Goal: Task Accomplishment & Management: Use online tool/utility

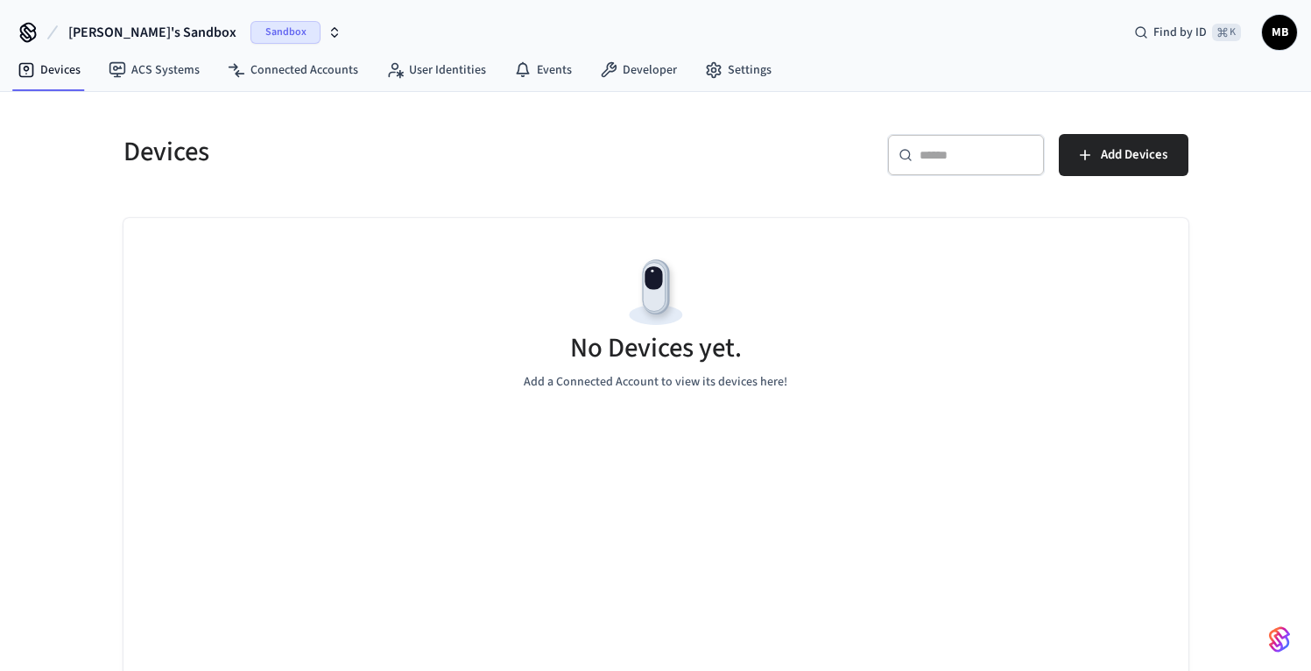
click at [281, 32] on button "[PERSON_NAME]'s Sandbox Sandbox" at bounding box center [205, 32] width 284 height 37
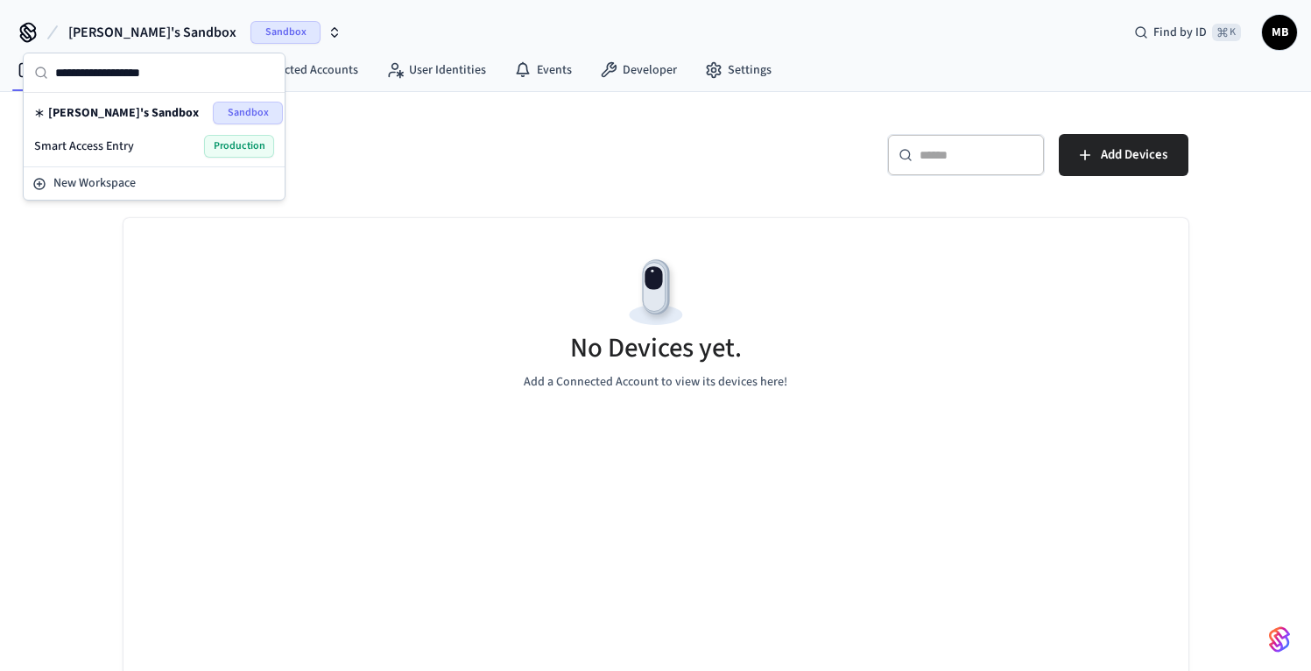
click at [166, 145] on div "Smart Access Entry Production" at bounding box center [154, 146] width 240 height 23
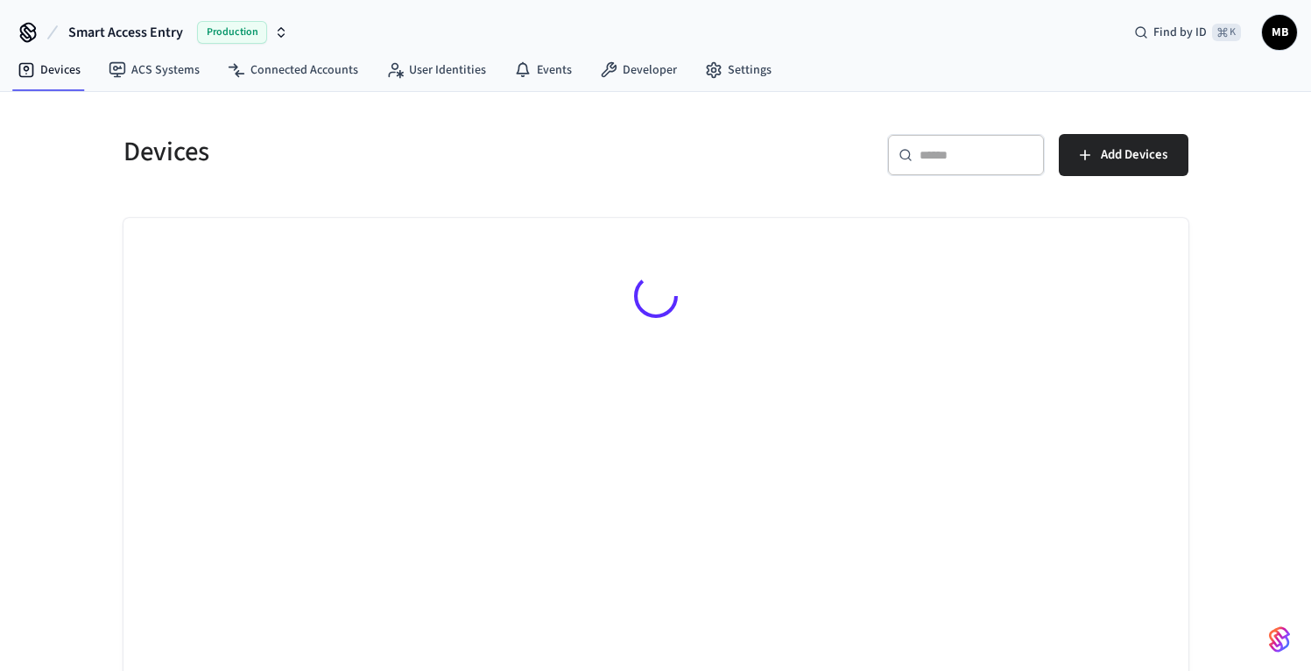
click at [279, 34] on icon "button" at bounding box center [281, 32] width 14 height 14
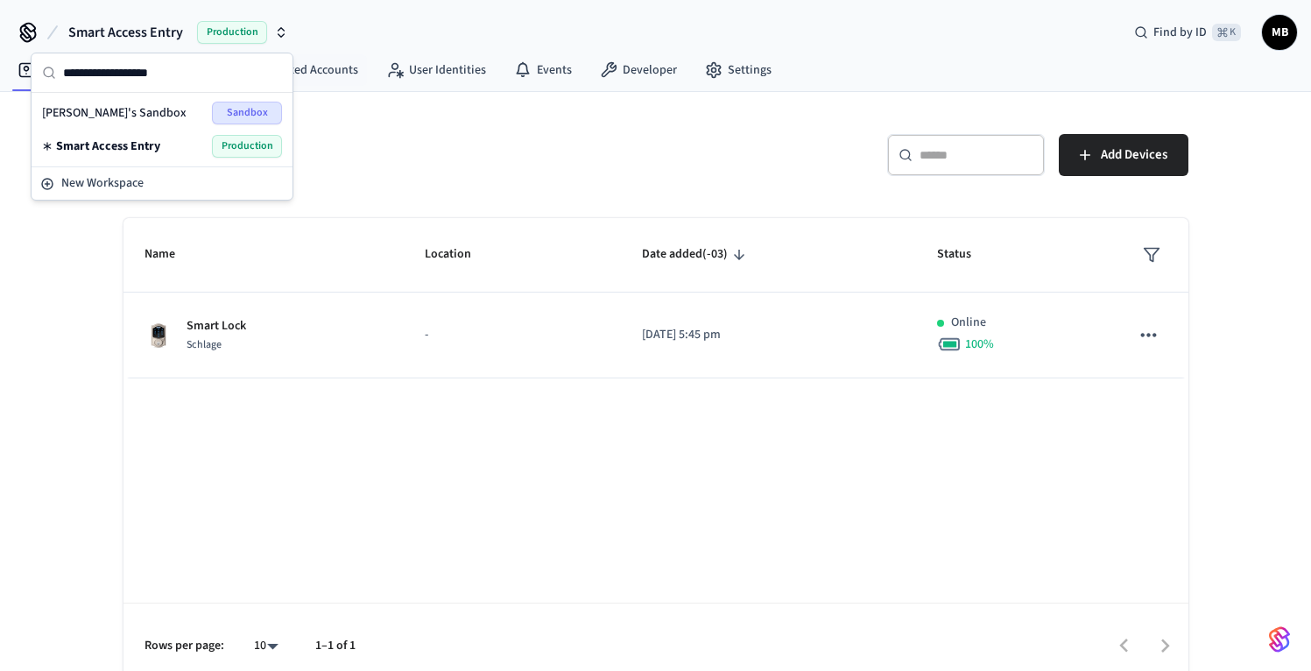
click at [494, 138] on h5 "Devices" at bounding box center [385, 152] width 522 height 36
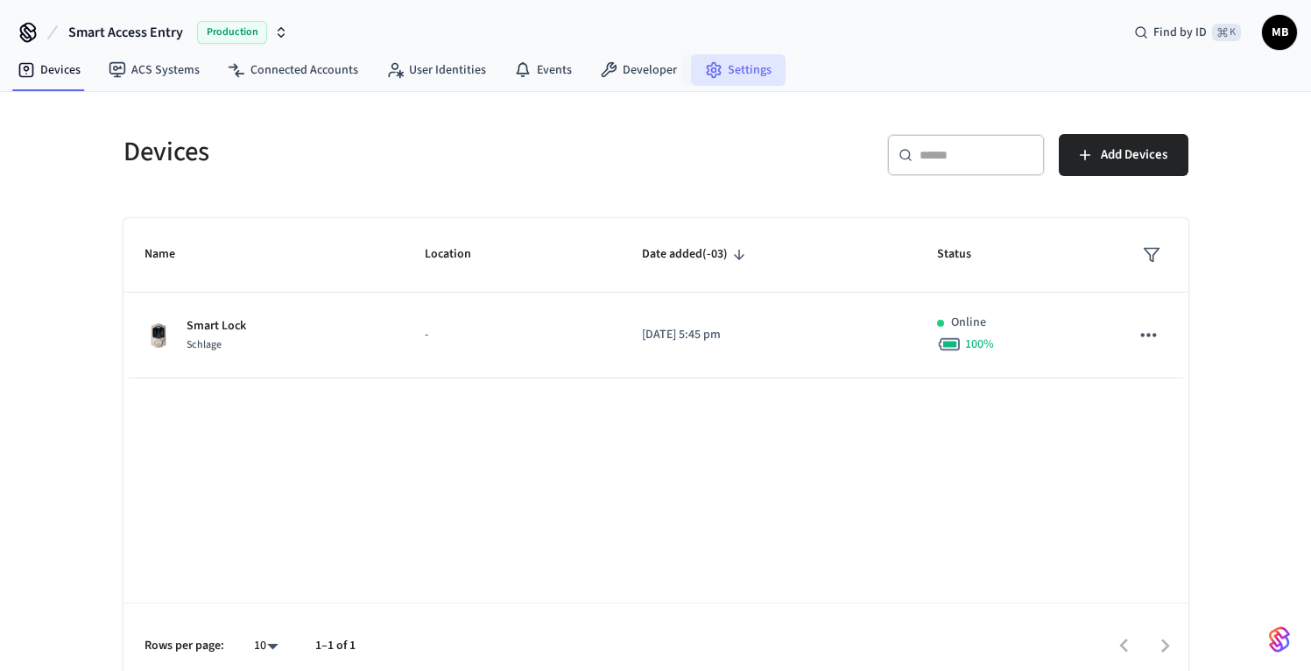
click at [739, 79] on link "Settings" at bounding box center [738, 70] width 95 height 32
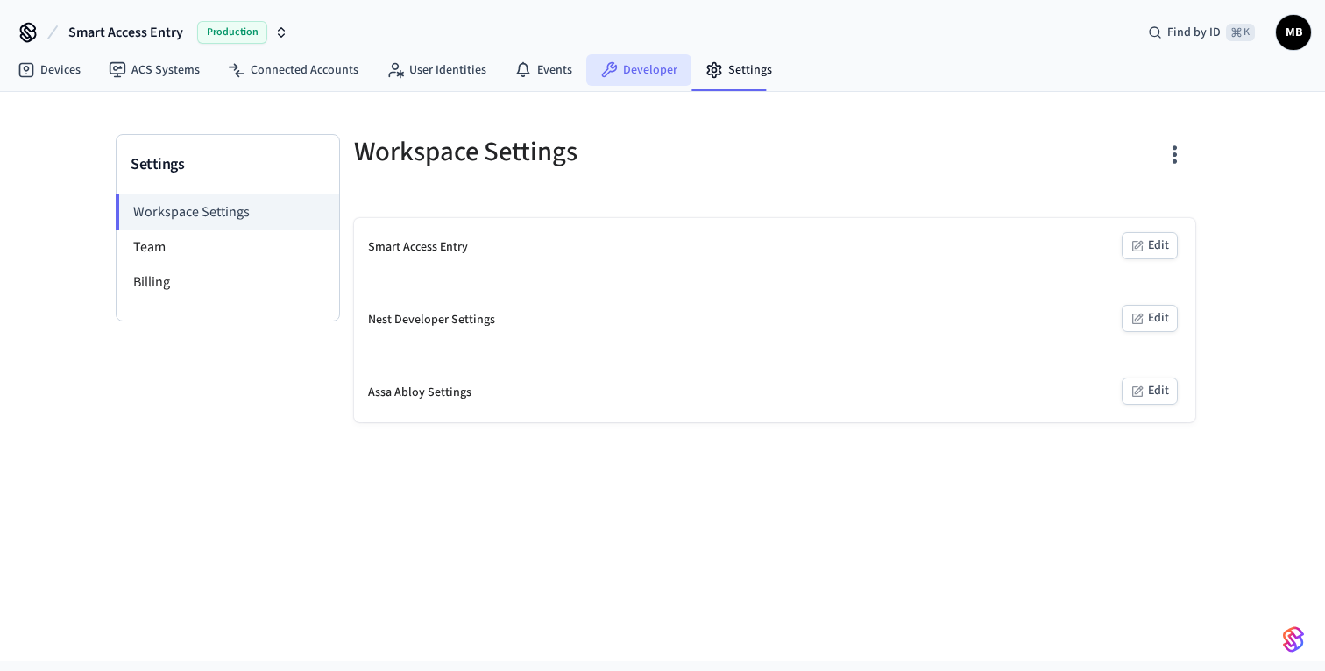
click at [654, 78] on link "Developer" at bounding box center [638, 70] width 105 height 32
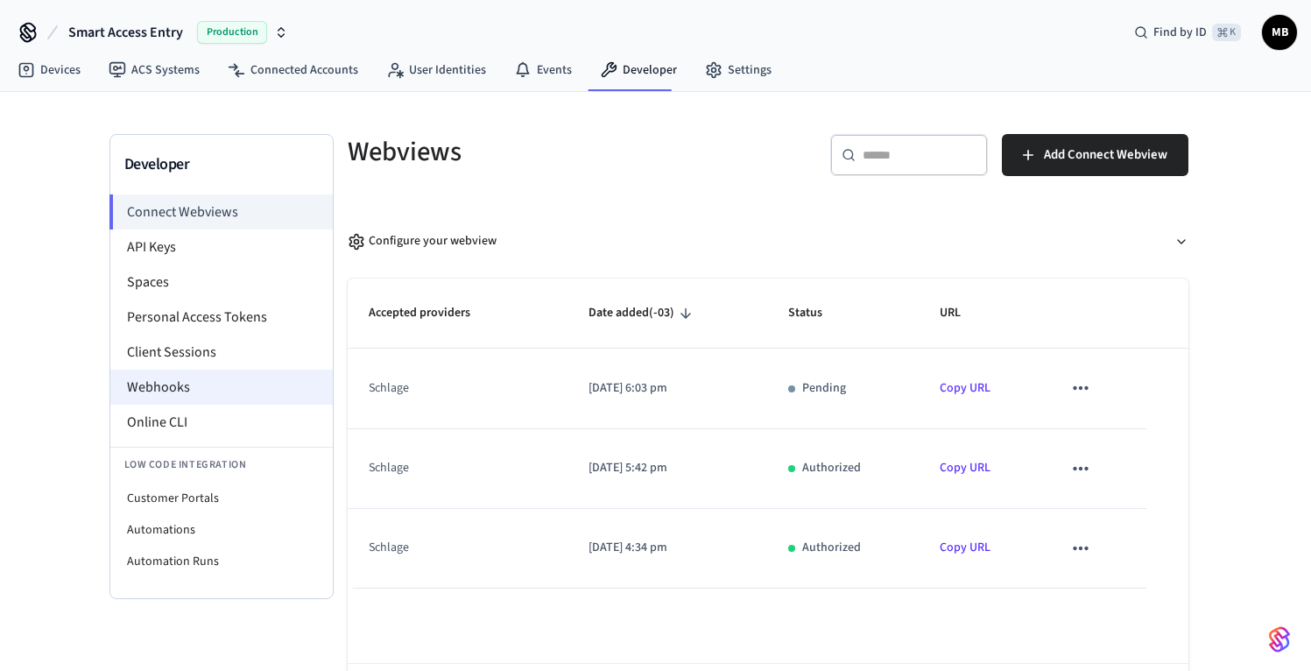
click at [216, 396] on li "Webhooks" at bounding box center [221, 387] width 223 height 35
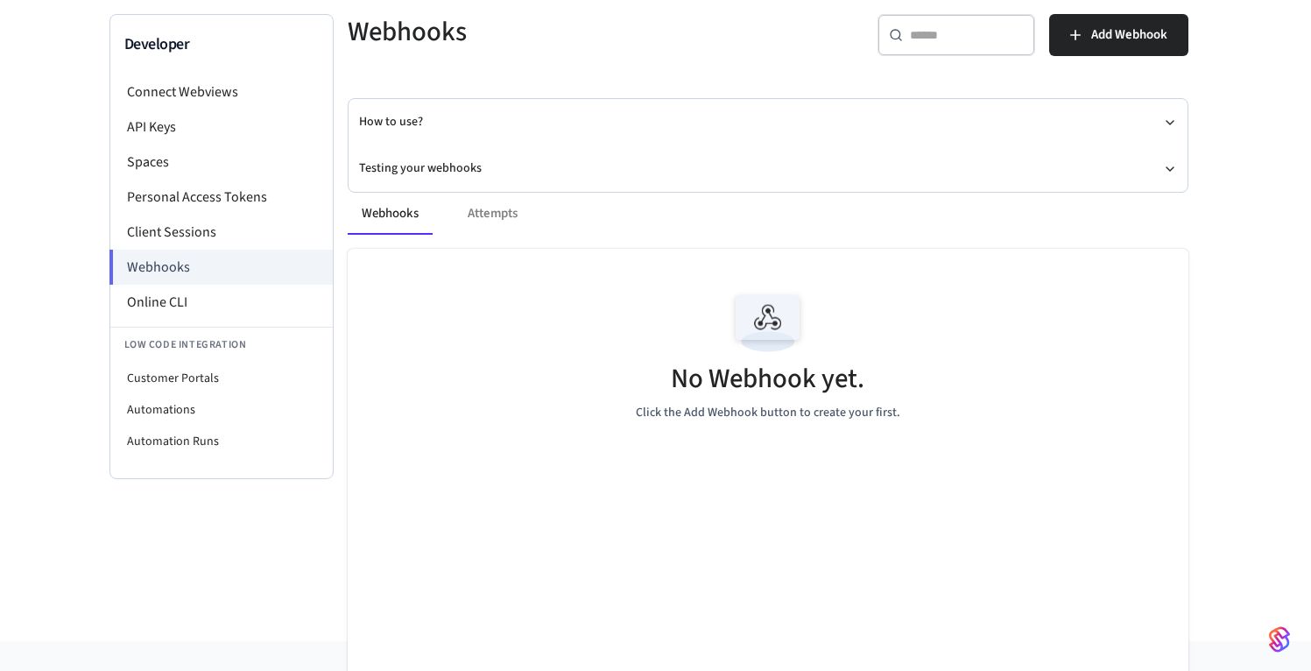
scroll to position [125, 0]
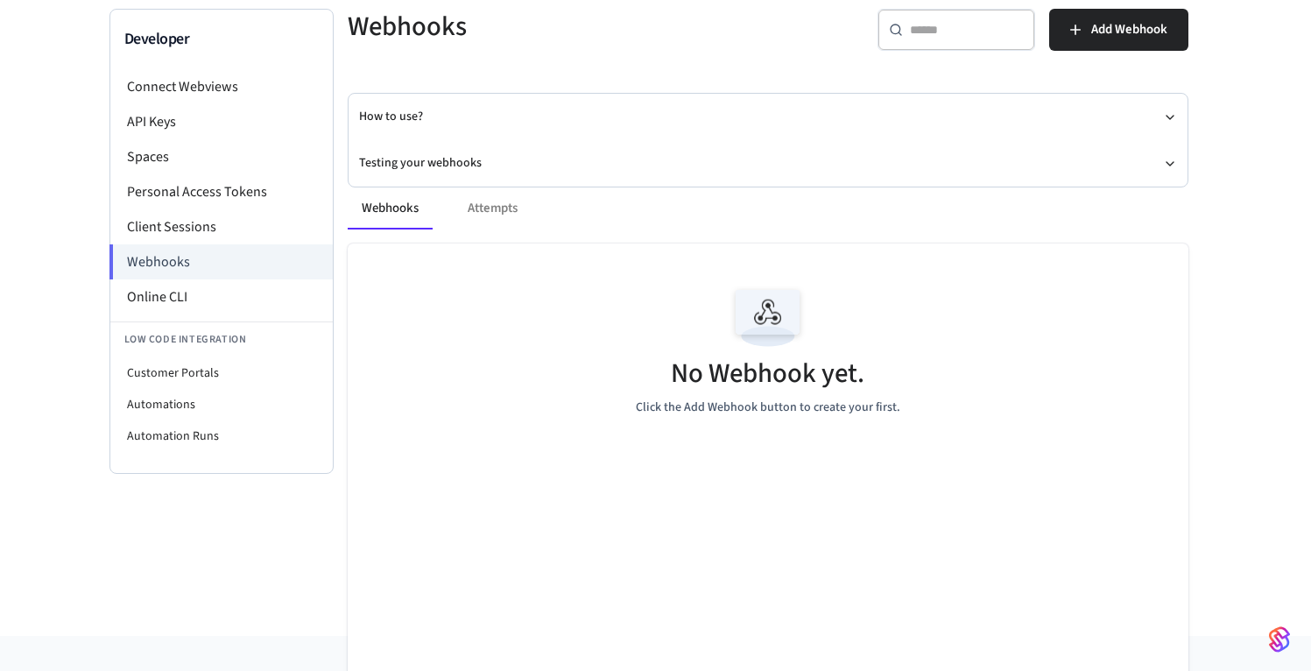
click at [491, 212] on div "Webhooks Attempts" at bounding box center [768, 208] width 841 height 42
click at [498, 208] on div "Webhooks Attempts" at bounding box center [768, 208] width 841 height 42
click at [498, 209] on div "Webhooks Attempts" at bounding box center [768, 208] width 841 height 42
drag, startPoint x: 804, startPoint y: 372, endPoint x: 866, endPoint y: 372, distance: 61.3
click at [858, 372] on h5 "No Webhook yet." at bounding box center [768, 374] width 194 height 36
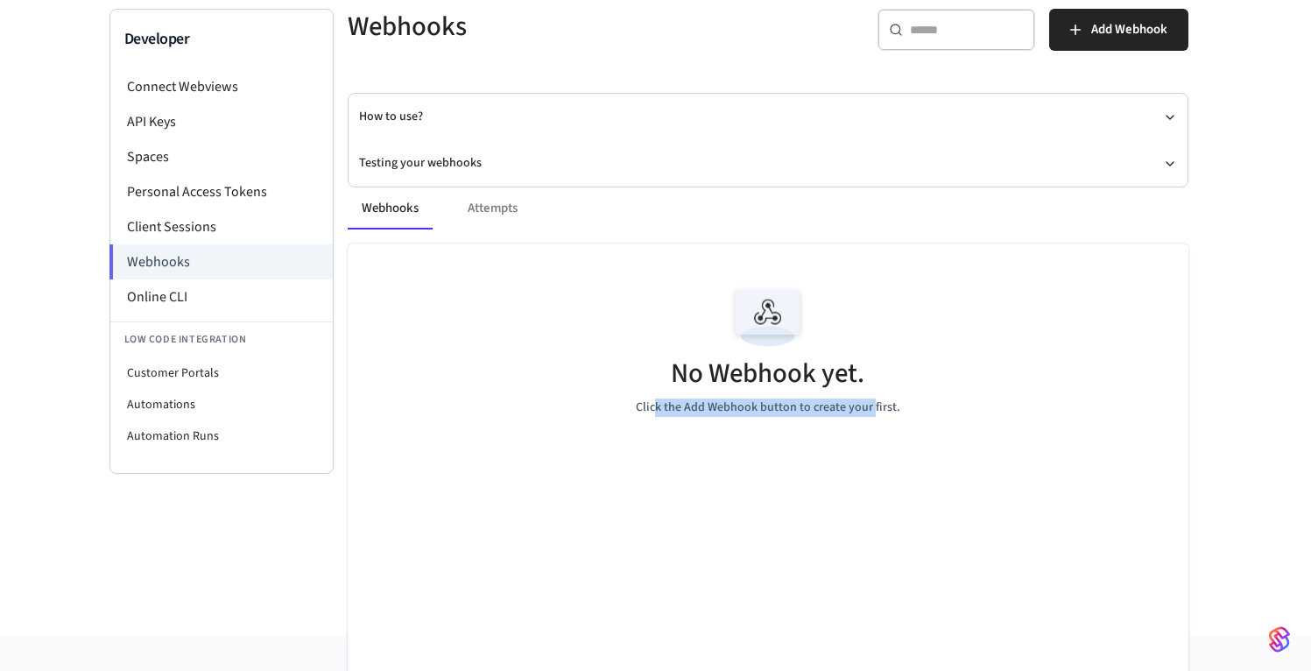
drag, startPoint x: 660, startPoint y: 408, endPoint x: 918, endPoint y: 413, distance: 258.5
click at [891, 407] on p "Click the Add Webhook button to create your first." at bounding box center [768, 408] width 265 height 18
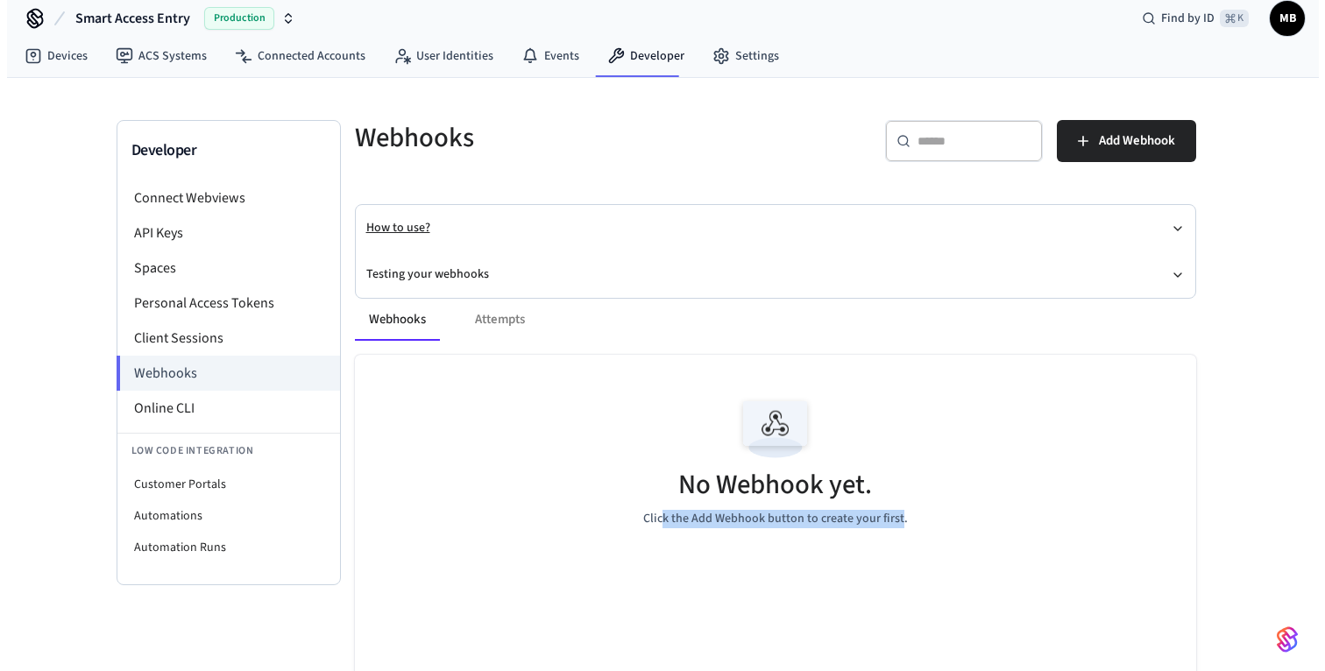
scroll to position [9, 0]
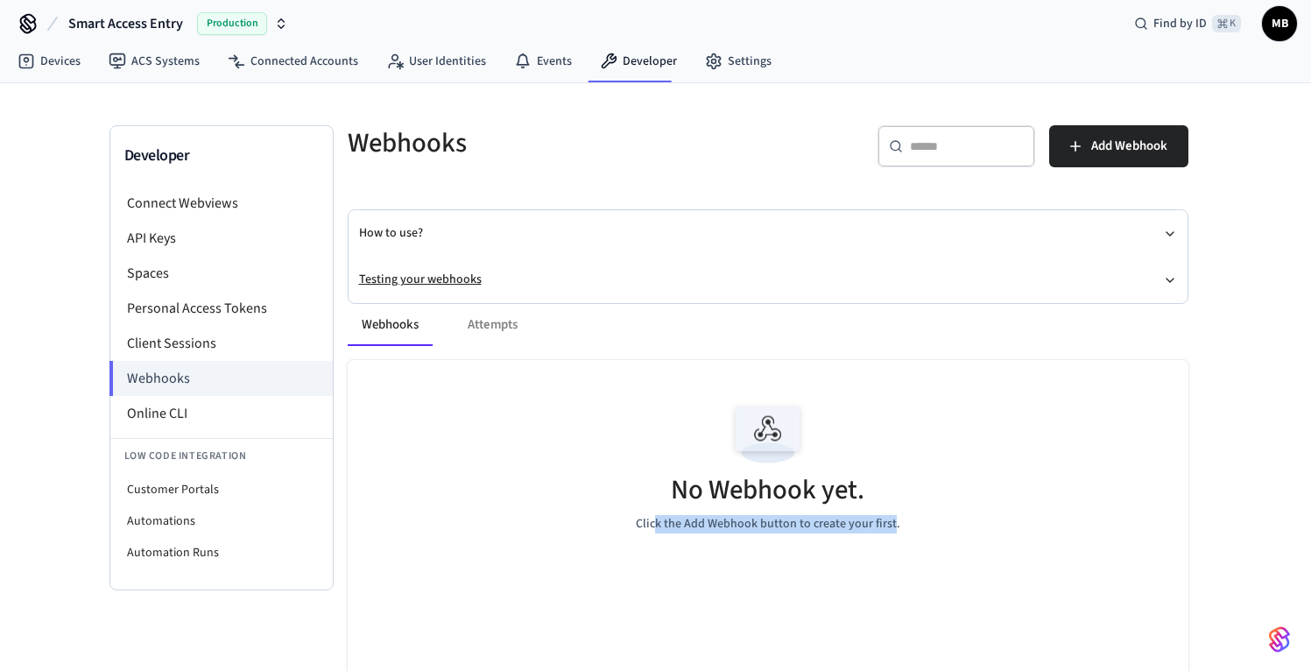
click at [1170, 277] on icon "button" at bounding box center [1170, 280] width 14 height 14
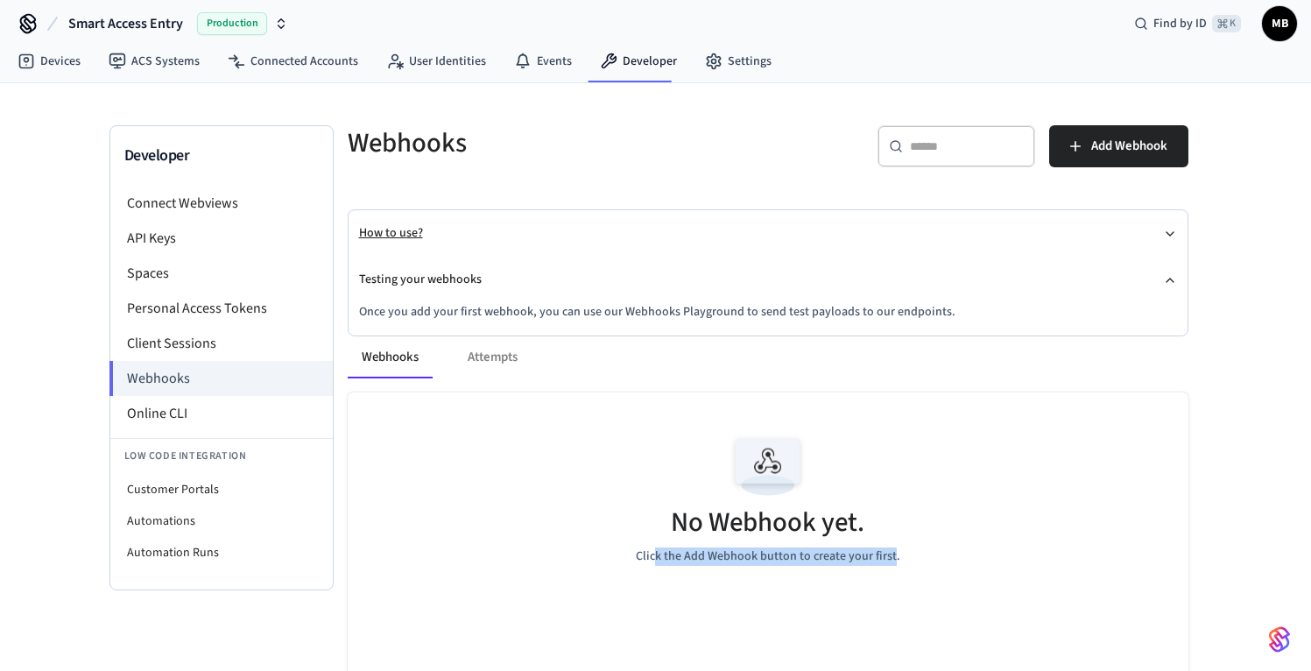
click at [1168, 234] on icon "button" at bounding box center [1170, 234] width 14 height 14
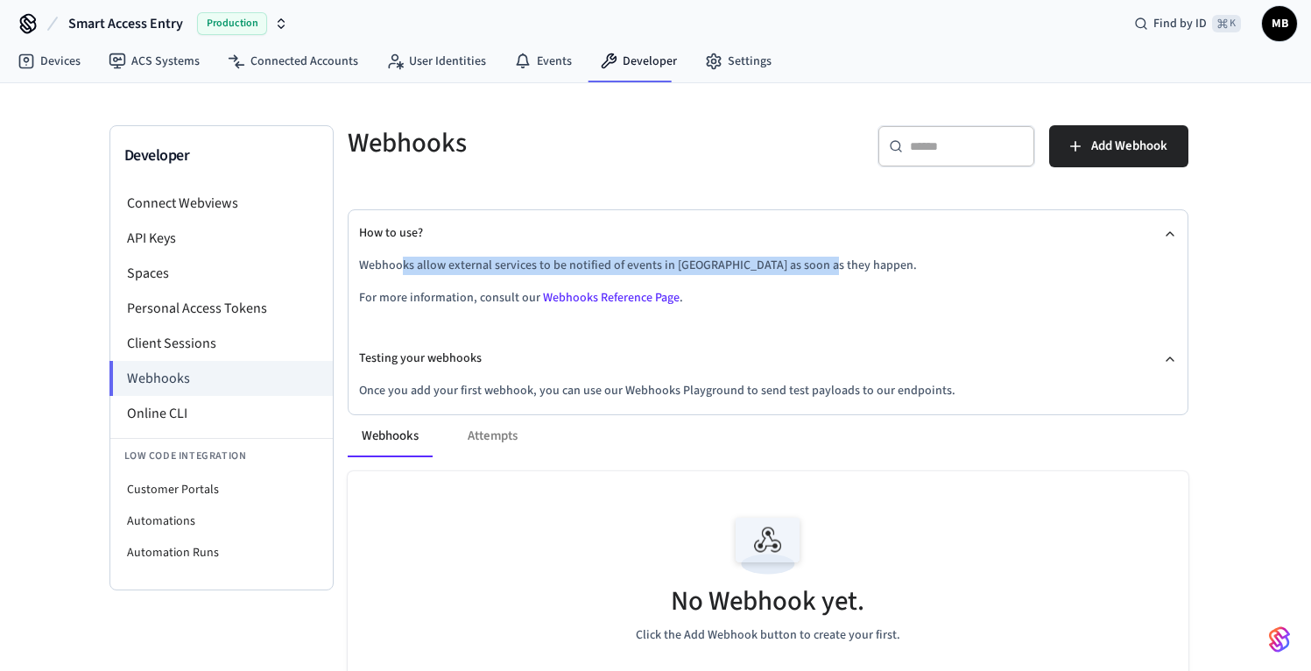
drag, startPoint x: 399, startPoint y: 264, endPoint x: 839, endPoint y: 271, distance: 439.9
click at [822, 266] on p "Webhooks allow external services to be notified of events in [GEOGRAPHIC_DATA] …" at bounding box center [768, 266] width 818 height 18
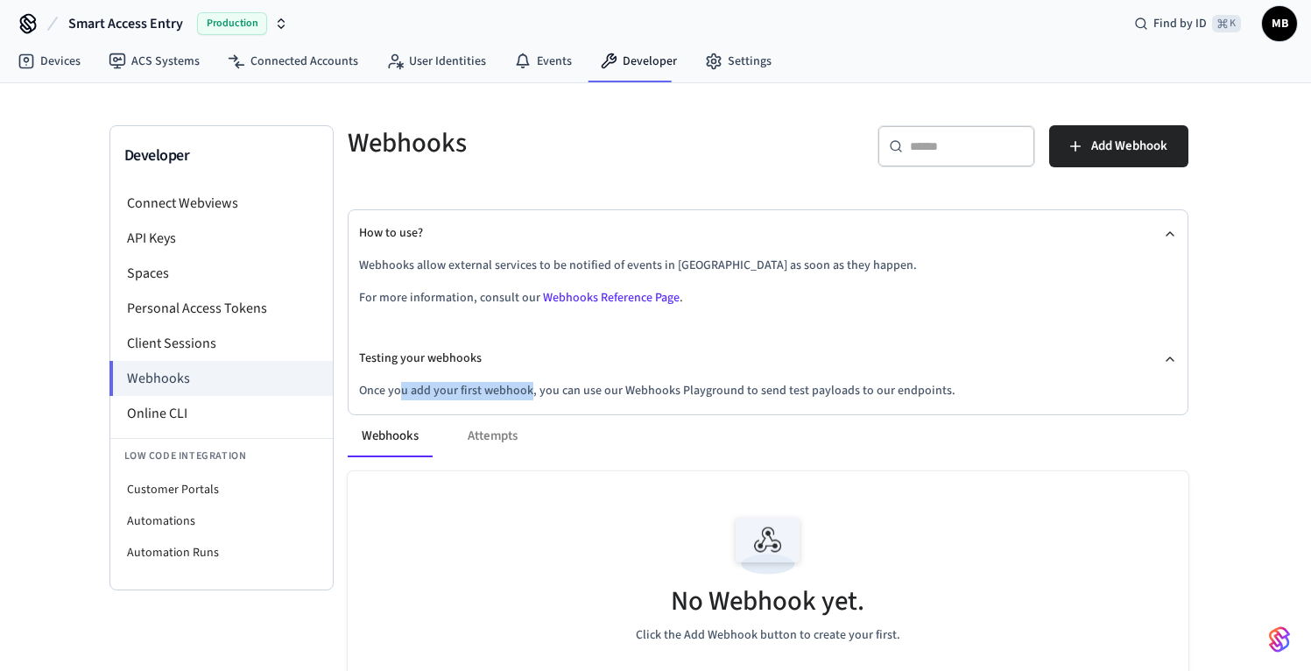
drag, startPoint x: 399, startPoint y: 390, endPoint x: 528, endPoint y: 392, distance: 128.8
click at [528, 392] on p "Once you add your first webhook, you can use our Webhooks Playground to send te…" at bounding box center [768, 391] width 818 height 18
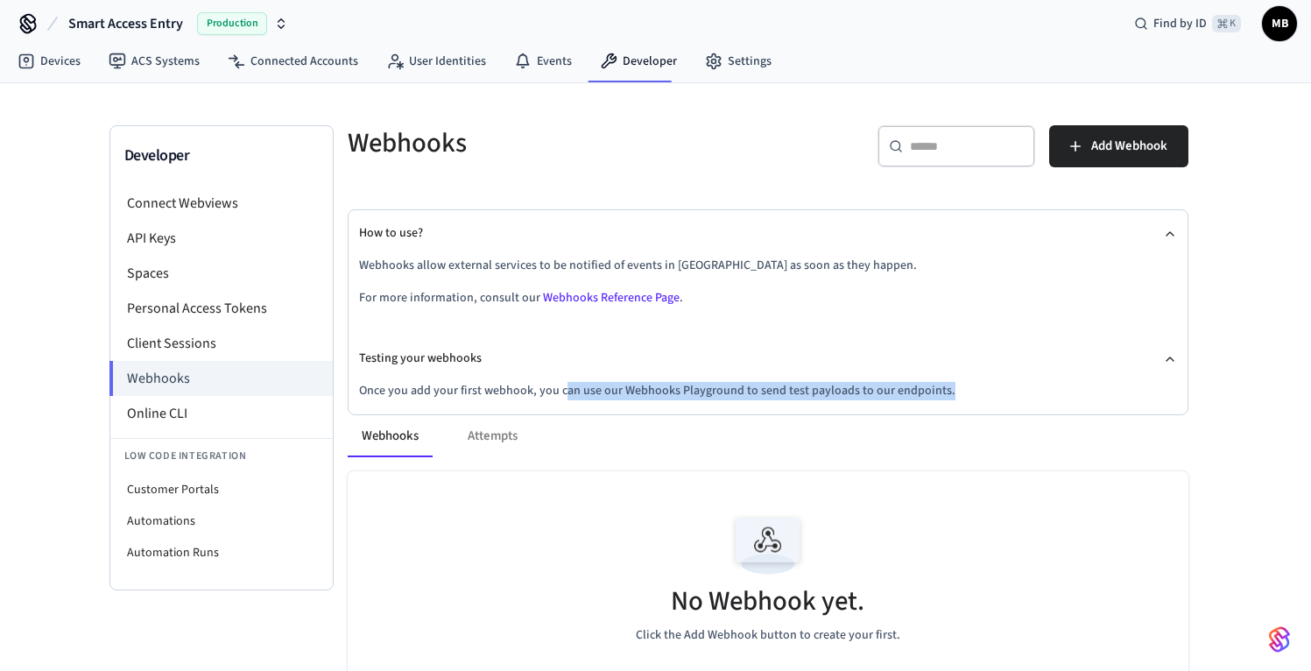
drag, startPoint x: 560, startPoint y: 392, endPoint x: 962, endPoint y: 388, distance: 402.1
click at [962, 388] on p "Once you add your first webhook, you can use our Webhooks Playground to send te…" at bounding box center [768, 391] width 818 height 18
click at [1115, 131] on button "Add Webhook" at bounding box center [1119, 146] width 139 height 42
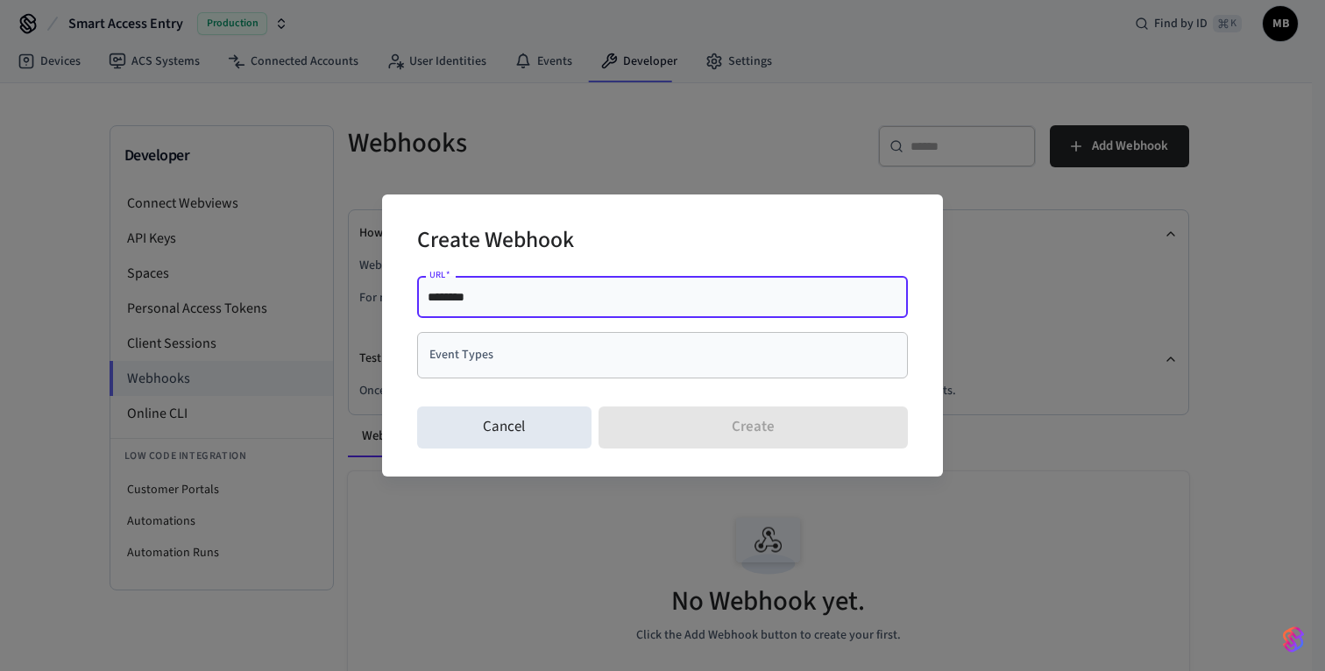
paste input "**********"
type input "**********"
click at [592, 361] on input "Event Types" at bounding box center [649, 355] width 449 height 31
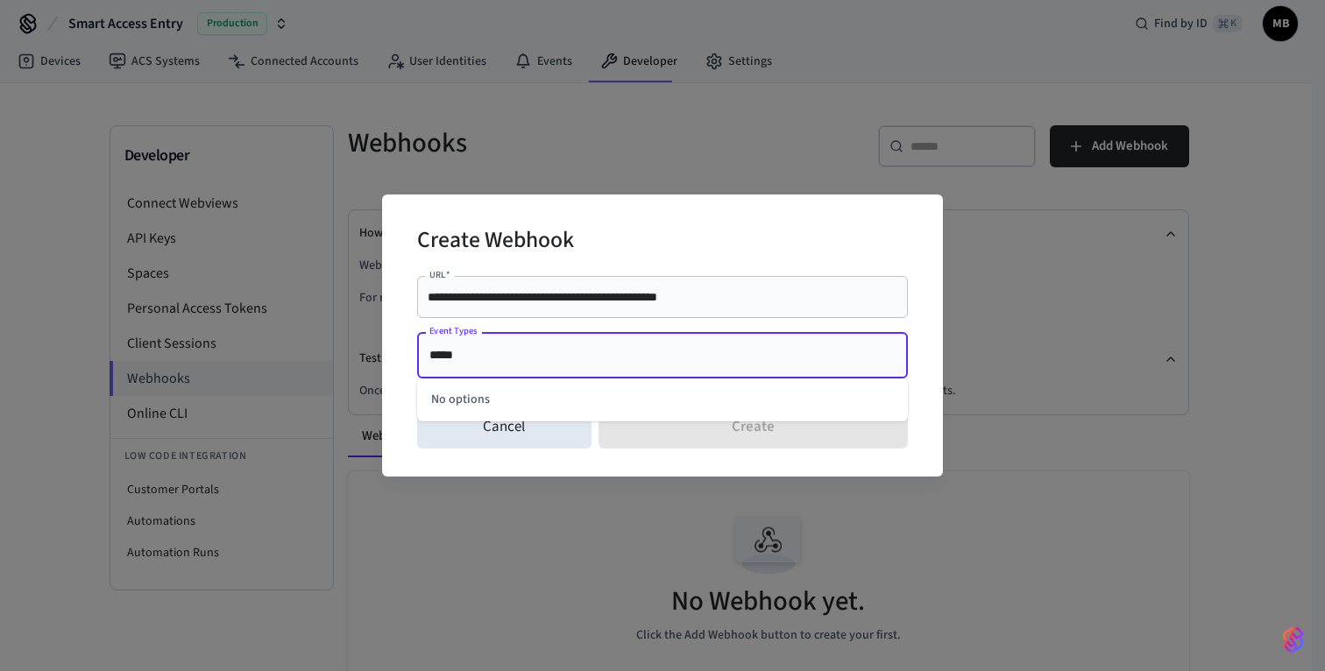
type input "****"
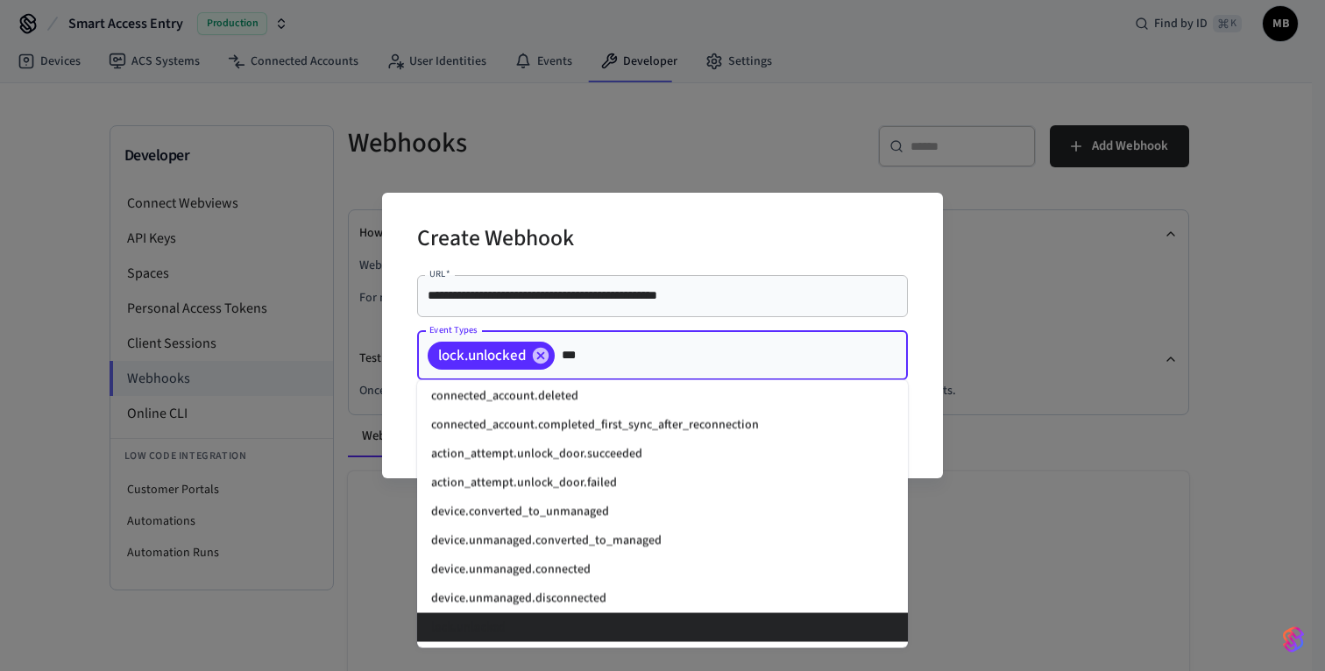
scroll to position [0, 0]
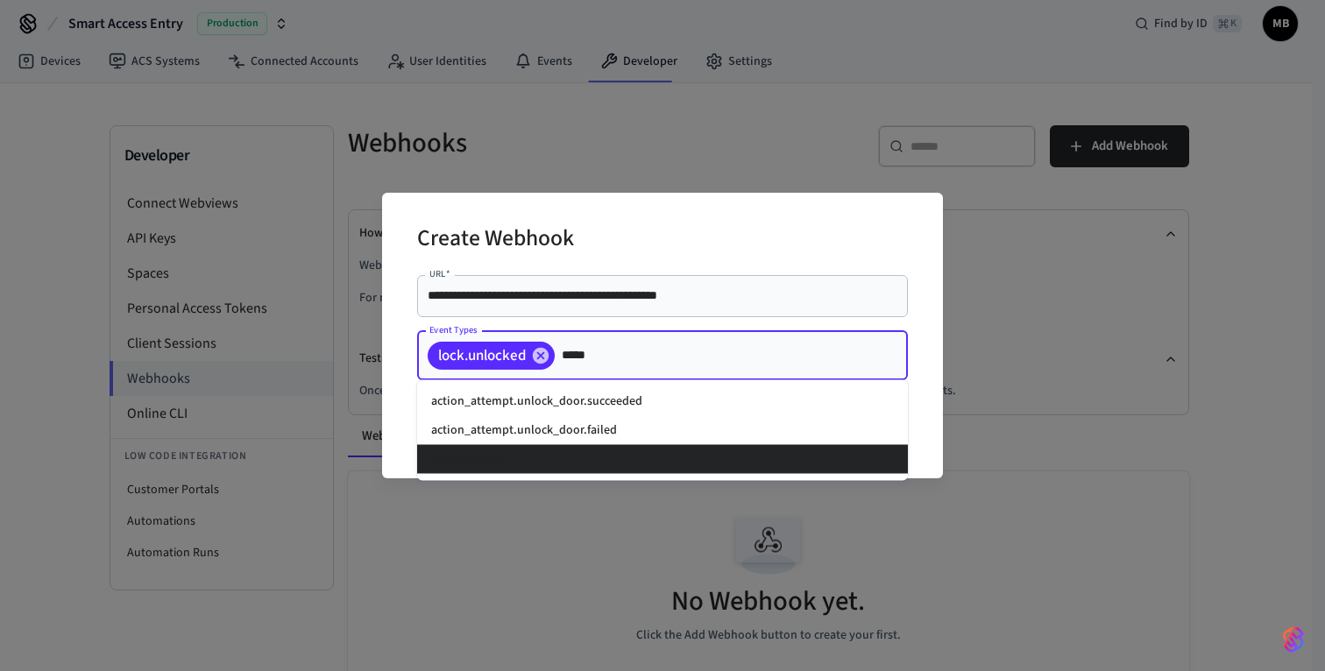
type input "******"
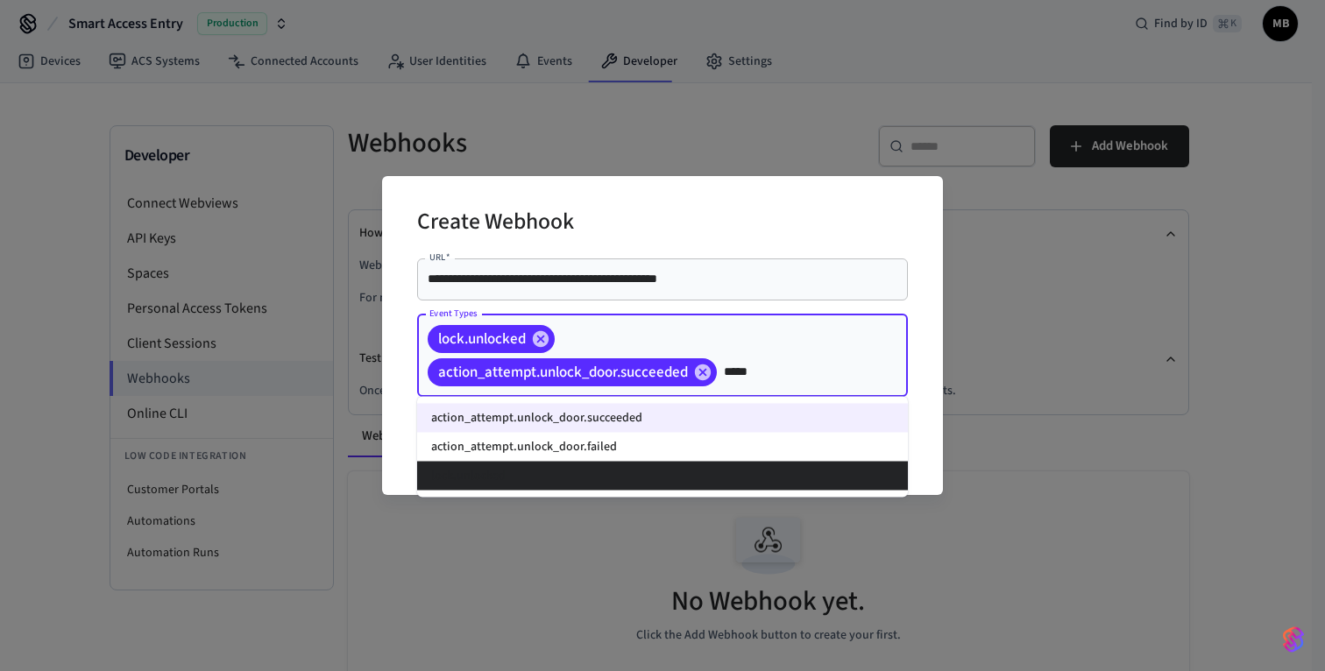
type input "******"
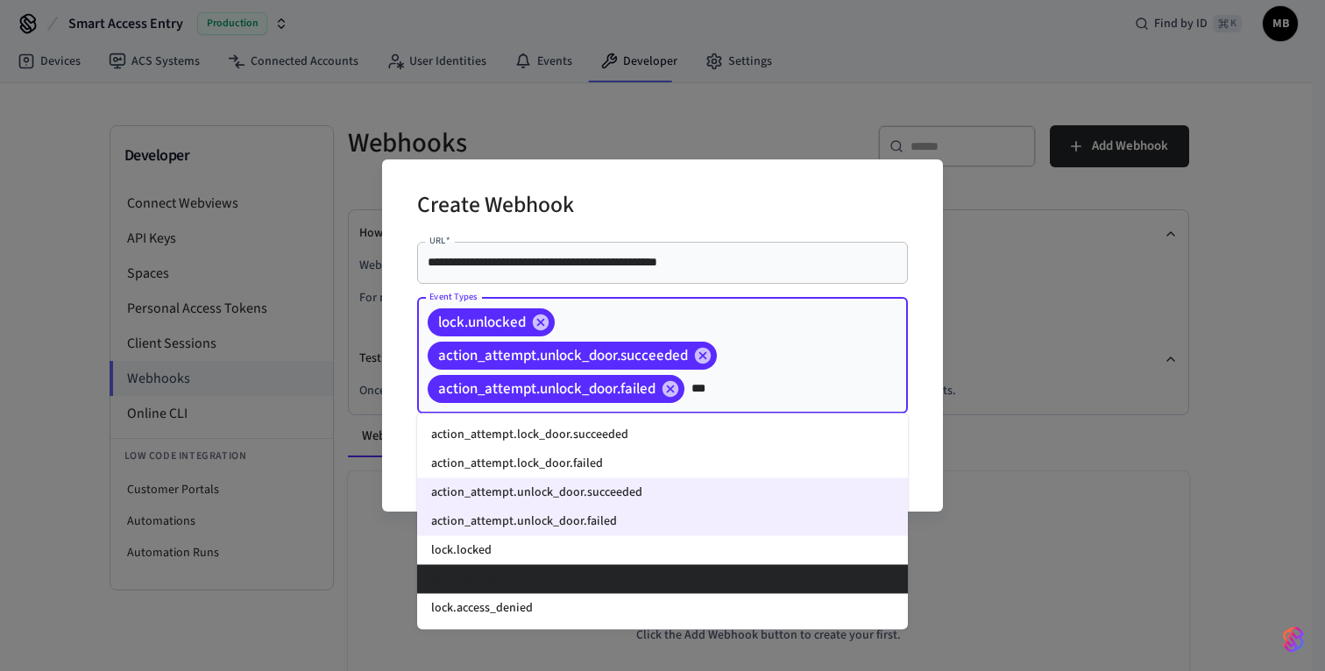
type input "****"
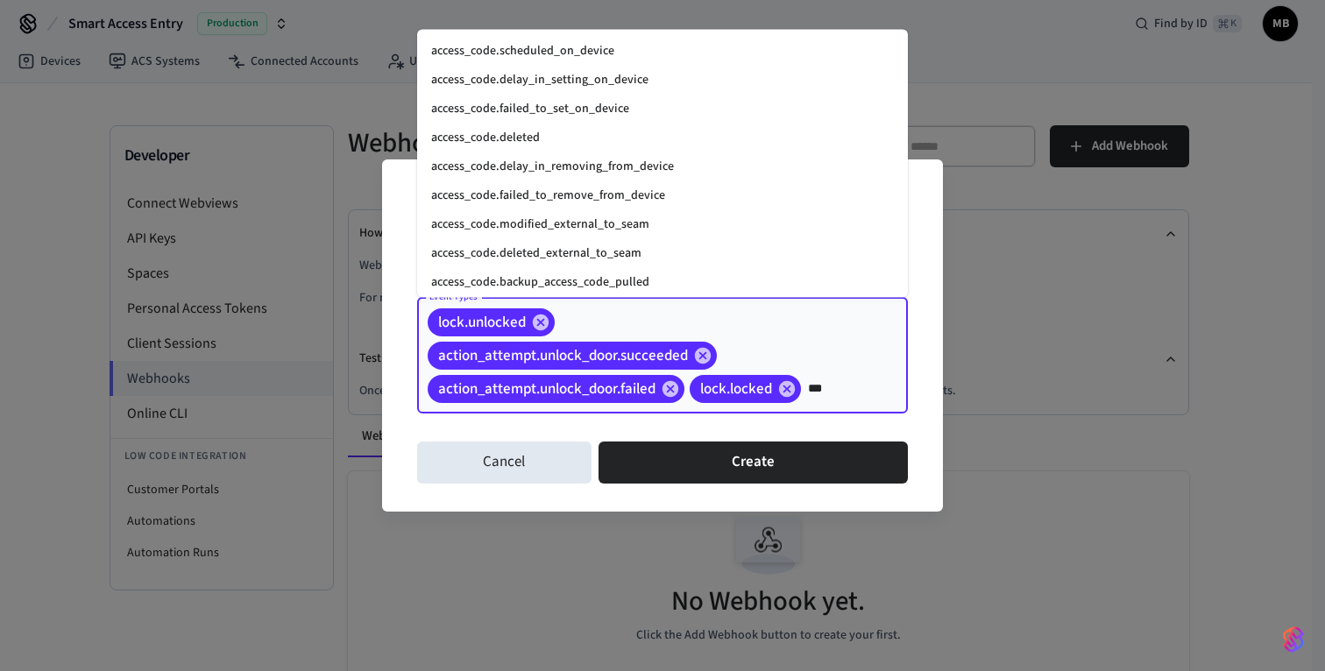
type input "****"
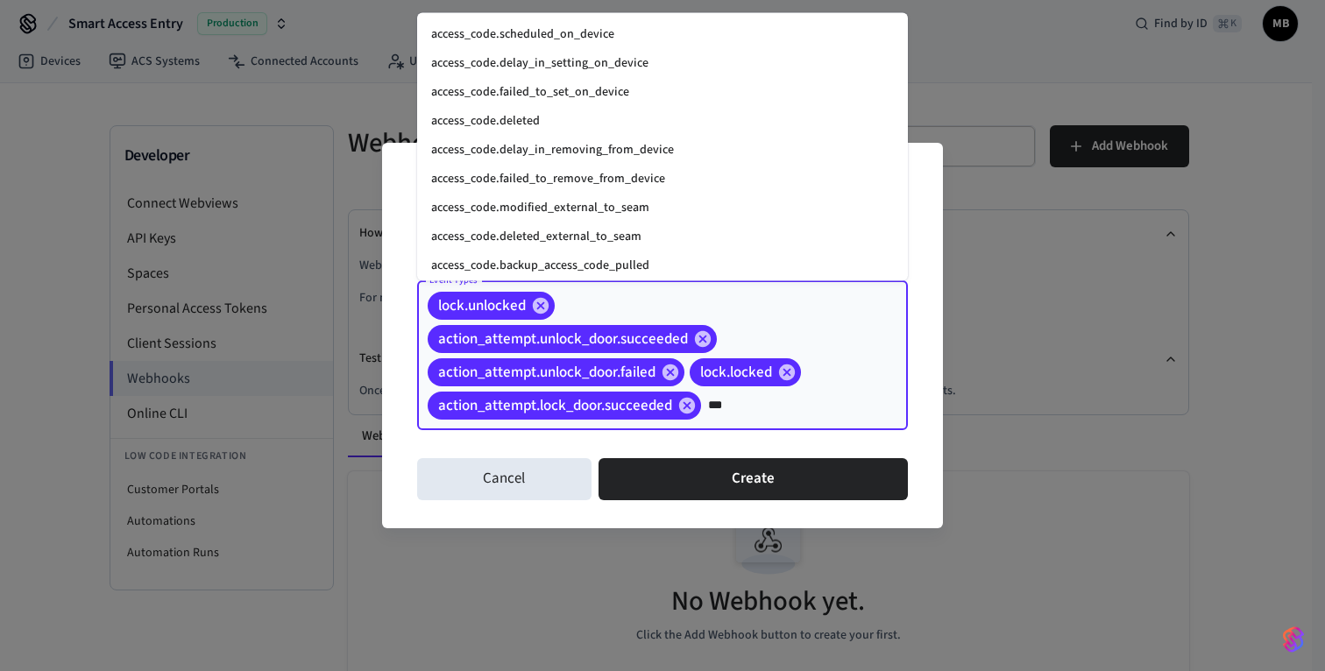
type input "****"
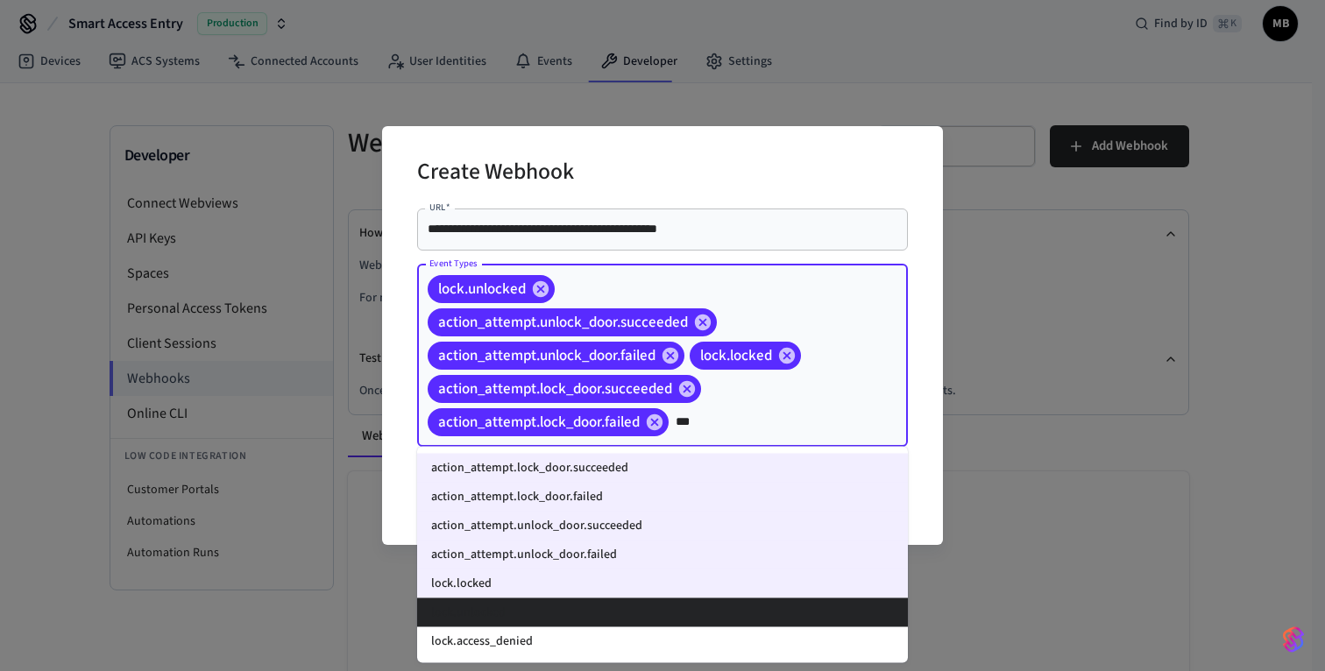
type input "****"
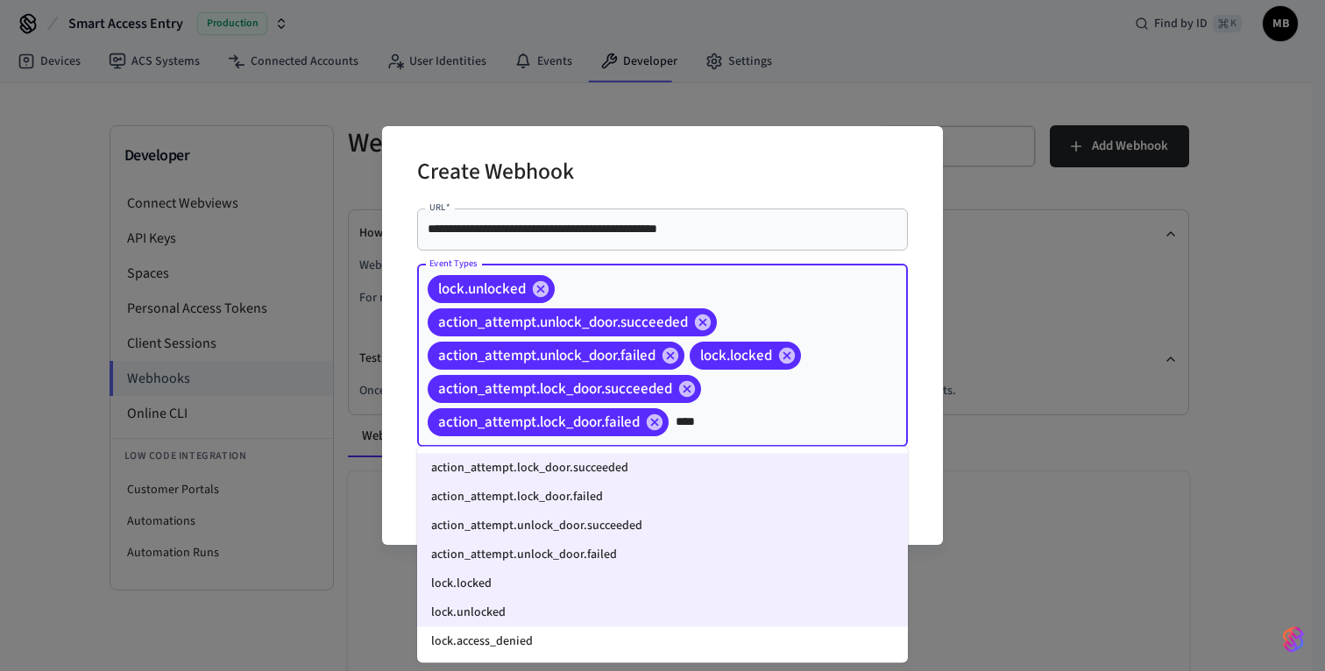
click at [601, 651] on li "lock.access_denied" at bounding box center [662, 641] width 491 height 29
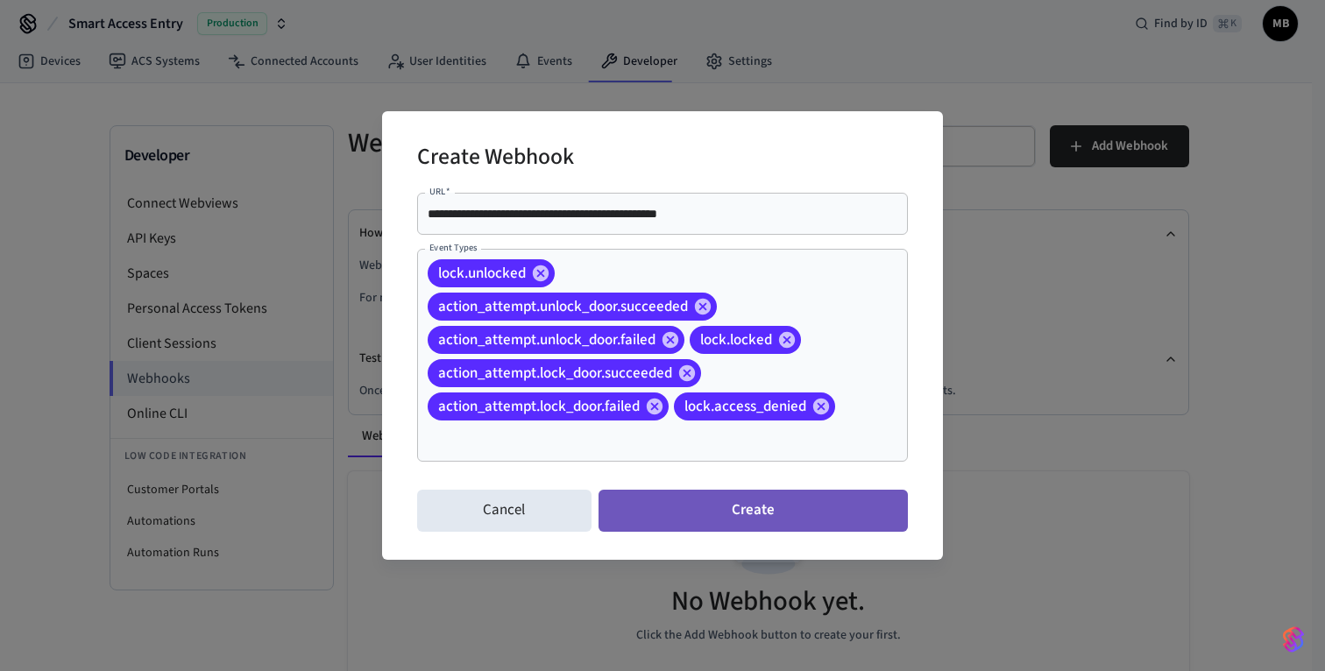
click at [751, 507] on button "Create" at bounding box center [752, 511] width 309 height 42
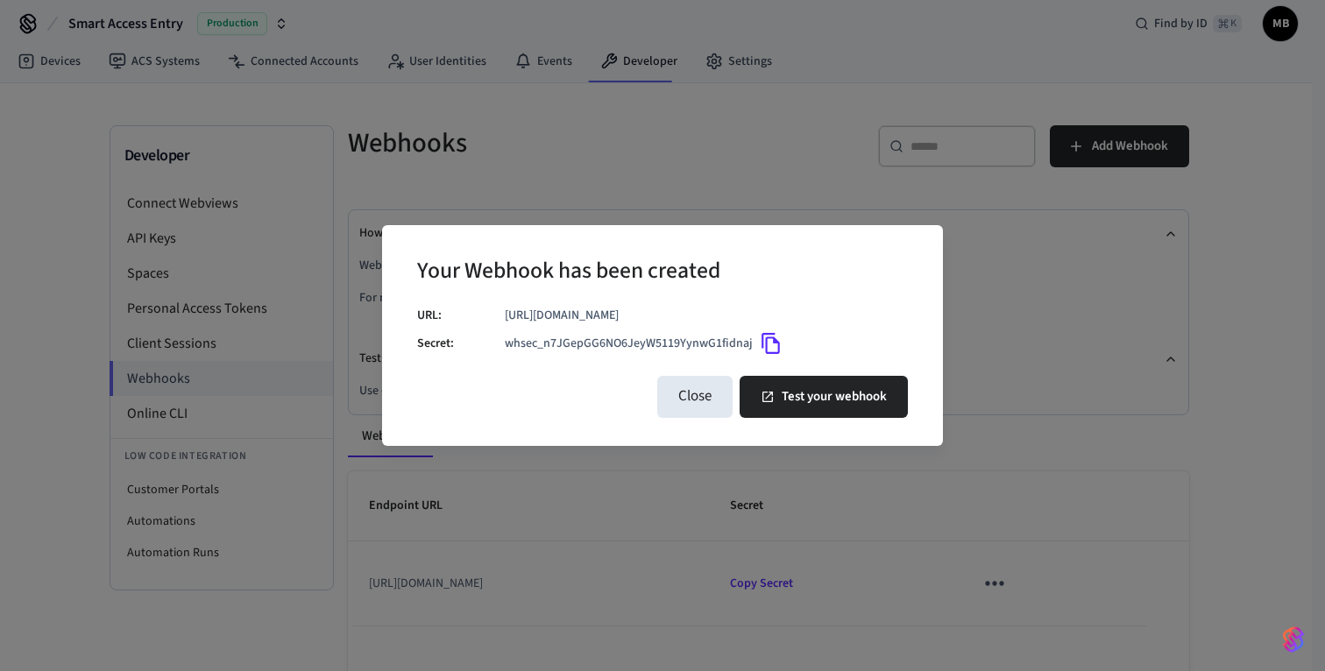
click at [768, 343] on icon "Copy" at bounding box center [771, 343] width 23 height 23
click at [820, 390] on button "Test your webhook" at bounding box center [823, 397] width 168 height 42
click at [697, 393] on button "Close" at bounding box center [694, 397] width 75 height 42
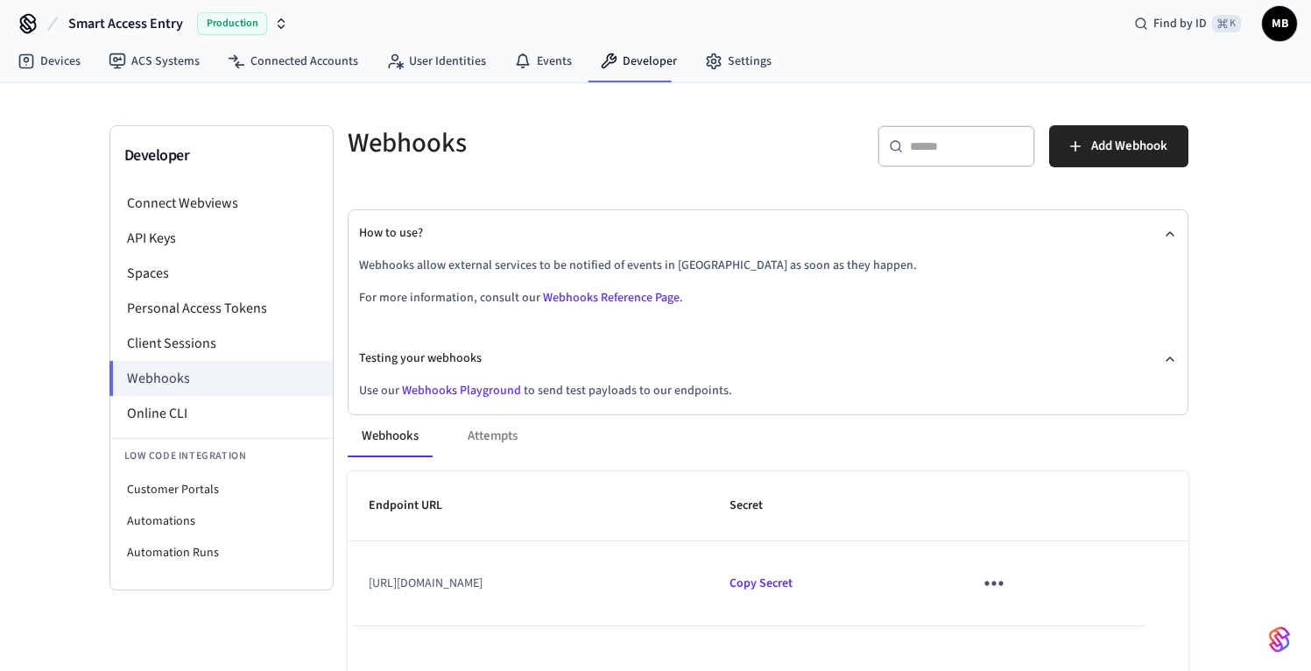
click at [1007, 580] on icon "sticky table" at bounding box center [993, 582] width 27 height 27
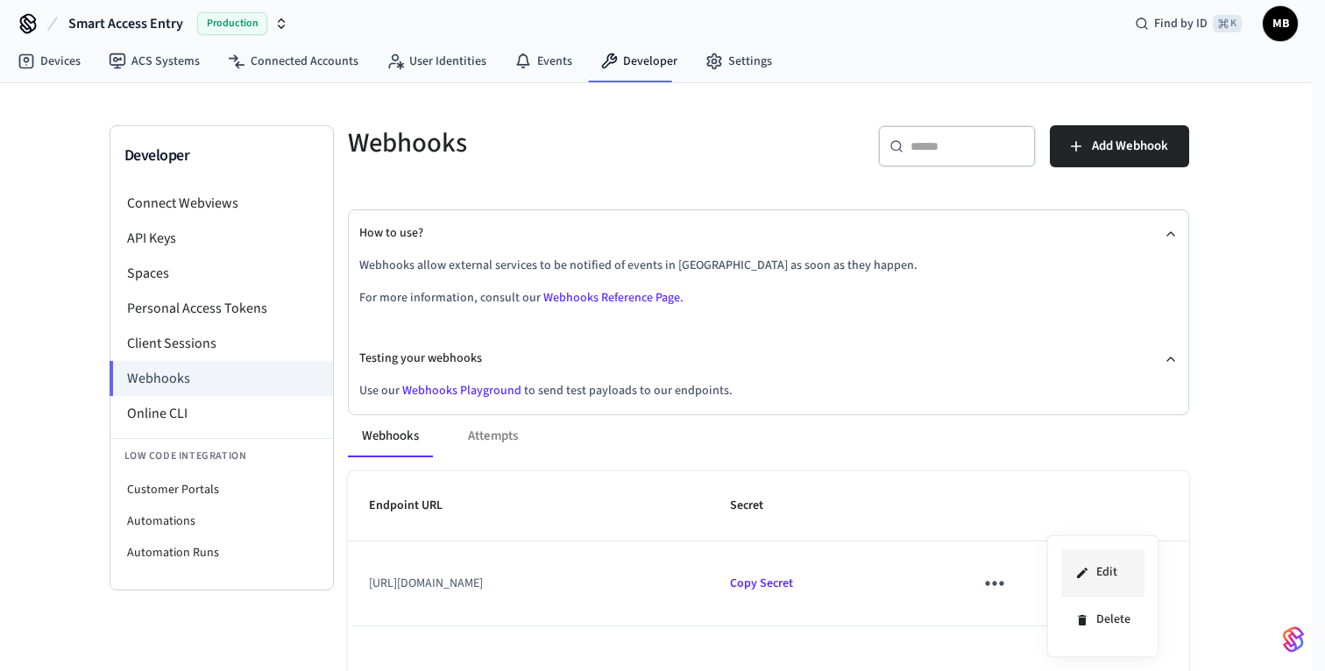
click at [1119, 563] on li "Edit" at bounding box center [1102, 572] width 83 height 47
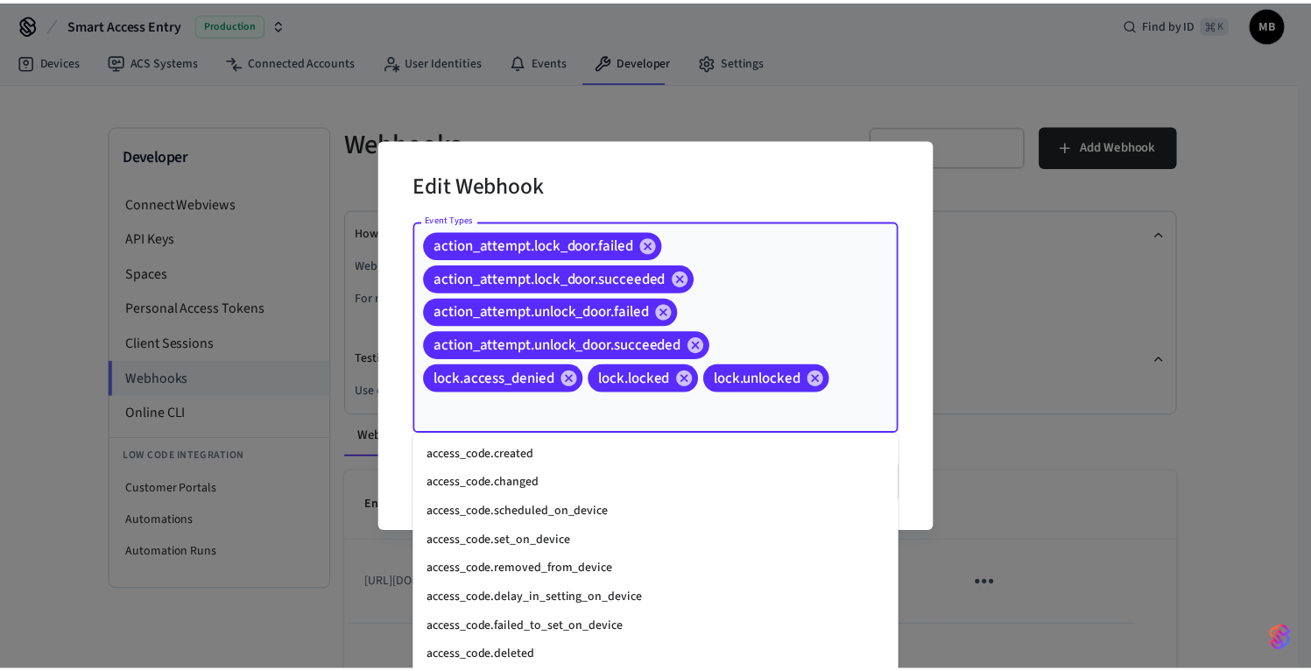
scroll to position [1271, 0]
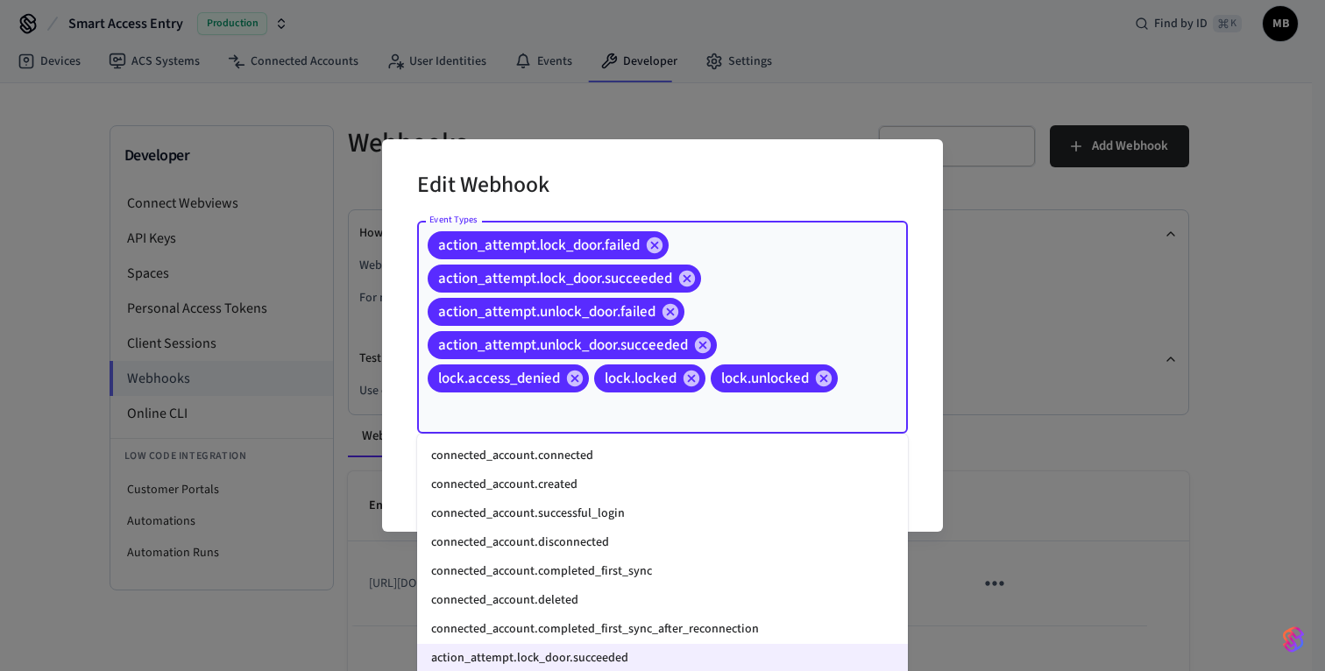
drag, startPoint x: 498, startPoint y: 404, endPoint x: 415, endPoint y: 233, distance: 189.6
click at [415, 233] on div "Edit Webhook Event Types action_attempt.lock_door.failed action_attempt.lock_do…" at bounding box center [662, 335] width 561 height 392
drag, startPoint x: 426, startPoint y: 243, endPoint x: 491, endPoint y: 437, distance: 205.3
click at [484, 426] on div "action_attempt.lock_door.failed action_attempt.lock_door.succeeded action_attem…" at bounding box center [662, 327] width 491 height 213
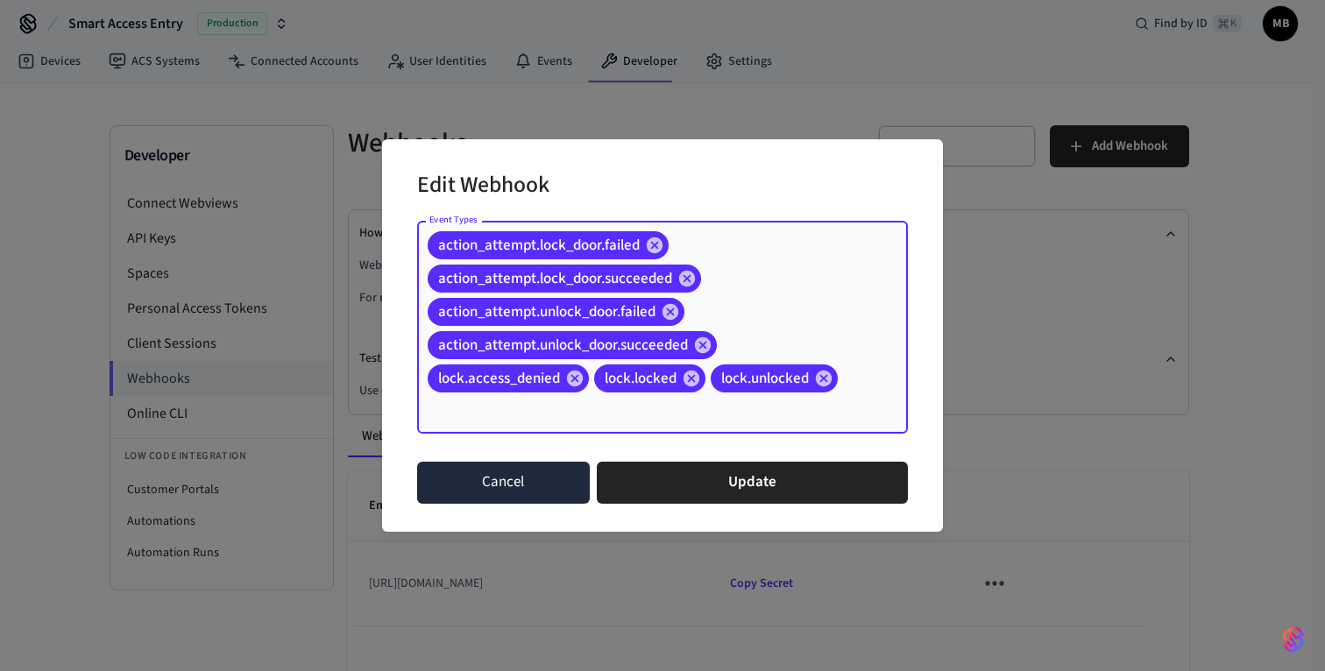
click at [520, 468] on button "Cancel" at bounding box center [503, 483] width 173 height 42
